Goal: Check status: Verify the current state of an ongoing process or item

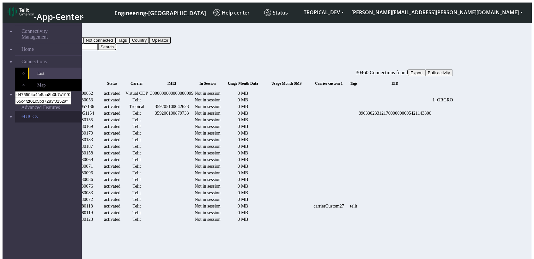
click at [37, 111] on link "eUICCs" at bounding box center [48, 117] width 66 height 12
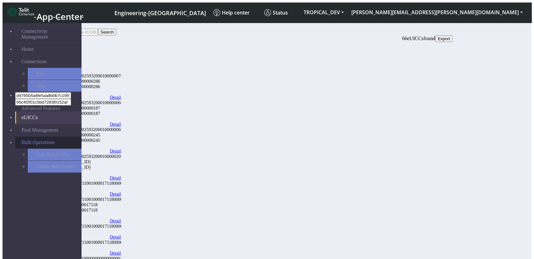
click at [32, 137] on link "Bulk Operations" at bounding box center [48, 143] width 66 height 12
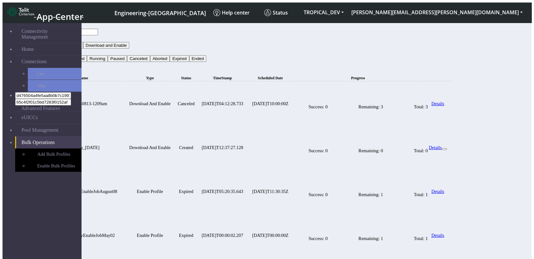
click at [358, 88] on div at bounding box center [328, 88] width 60 height 0
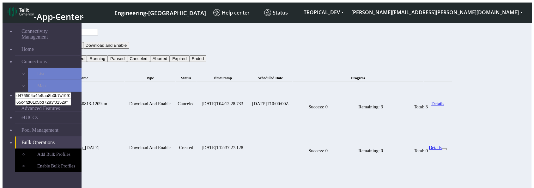
click at [358, 88] on div at bounding box center [328, 88] width 60 height 0
click at [364, 82] on td "Success: 0 Remaining: 3 Total: 3" at bounding box center [358, 103] width 130 height 43
click at [400, 131] on div at bounding box center [357, 131] width 119 height 0
click at [318, 88] on div at bounding box center [308, 88] width 20 height 0
click at [358, 175] on div at bounding box center [328, 175] width 60 height 0
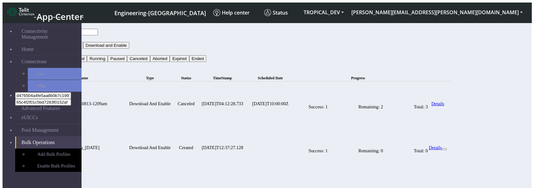
click at [390, 131] on div at bounding box center [357, 131] width 119 height 0
